Goal: Find specific page/section: Find specific page/section

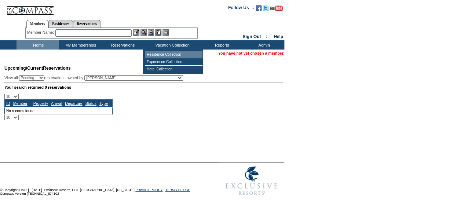
click at [179, 52] on td "Residence Collection" at bounding box center [174, 54] width 58 height 7
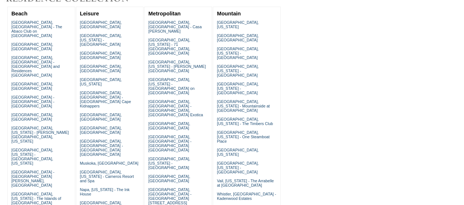
scroll to position [88, 0]
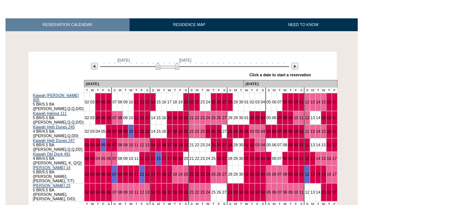
scroll to position [117, 0]
